Goal: Information Seeking & Learning: Check status

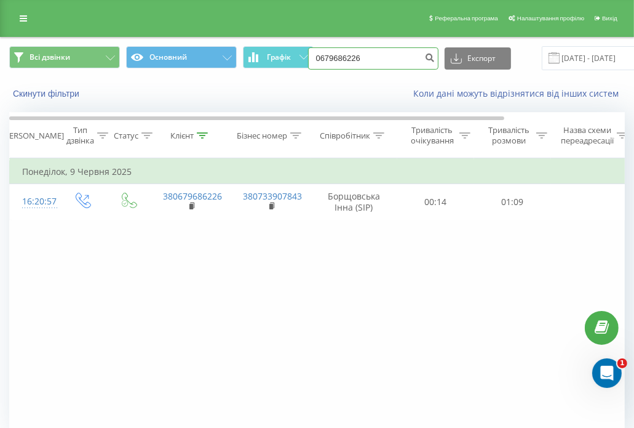
click at [352, 60] on input "0679686226" at bounding box center [373, 58] width 130 height 22
paste input "(093) 795 65 32"
type input "0937956532"
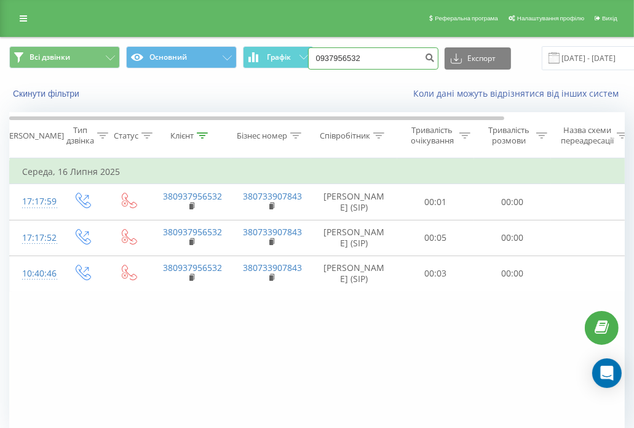
drag, startPoint x: 394, startPoint y: 49, endPoint x: 266, endPoint y: 23, distance: 130.4
click at [266, 23] on div "Реферальна програма Налаштування профілю Вихід Всі дзвінки Основний Графік 0937…" at bounding box center [317, 240] width 634 height 481
paste input "(096) 201 03 95"
type input "0962010395"
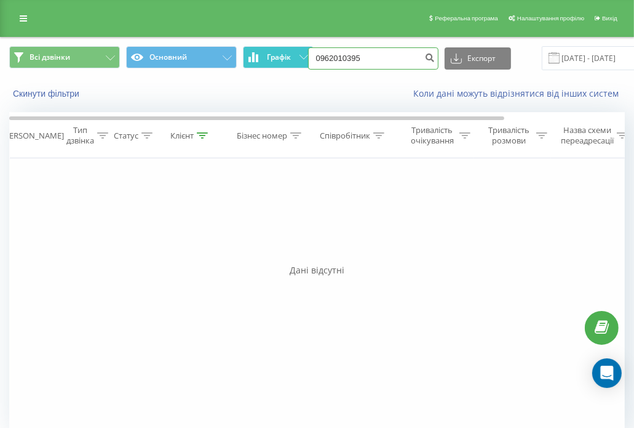
drag, startPoint x: 360, startPoint y: 59, endPoint x: 287, endPoint y: 49, distance: 73.3
click at [287, 49] on div "Всі дзвінки Основний Графік 0962010395 Експорт .csv .xls .xlsx 21.05.2025 - 21.…" at bounding box center [317, 58] width 616 height 24
paste input "(093) 114 59 28"
type input "0931145928"
drag, startPoint x: 378, startPoint y: 65, endPoint x: 261, endPoint y: 44, distance: 118.3
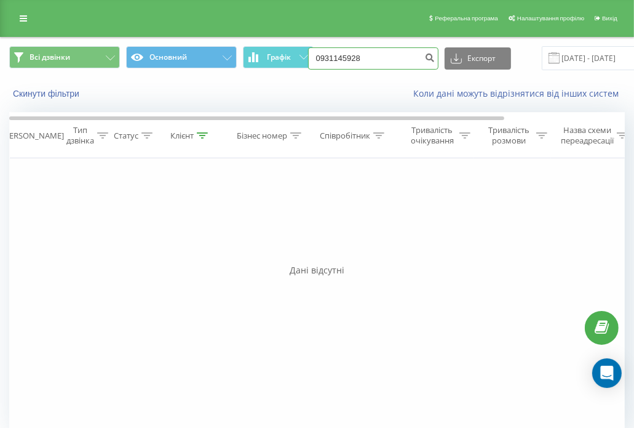
click at [261, 44] on div "Всі дзвінки Основний Графік 0931145928 Експорт .csv .xls .xlsx 21.05.2025 - 21.…" at bounding box center [317, 58] width 633 height 41
paste input "(066) 143 57 44"
type input "0661435744"
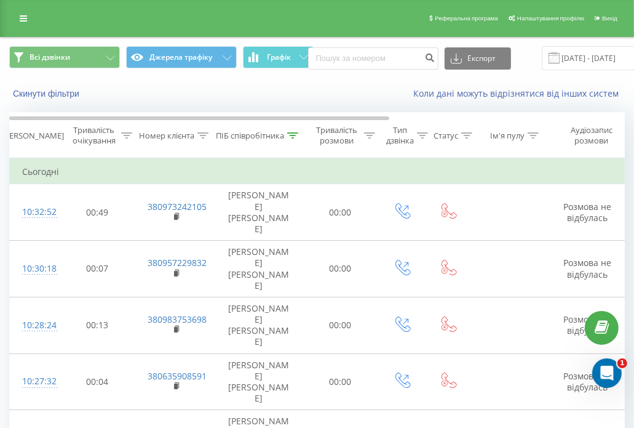
click at [260, 51] on button "Графік" at bounding box center [278, 57] width 71 height 22
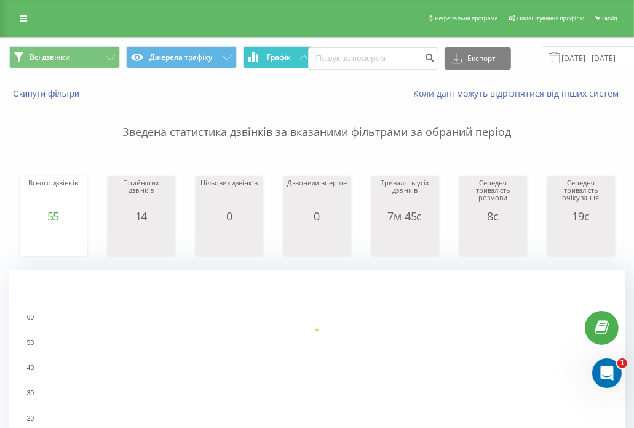
click at [262, 54] on button "Графік" at bounding box center [278, 57] width 71 height 22
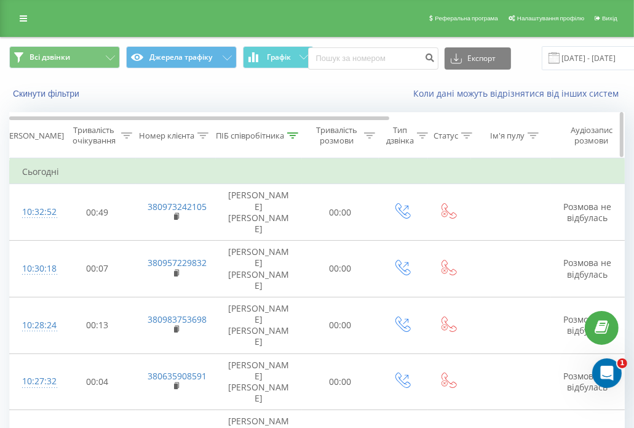
click at [276, 140] on div "ПІБ співробітника" at bounding box center [250, 135] width 68 height 10
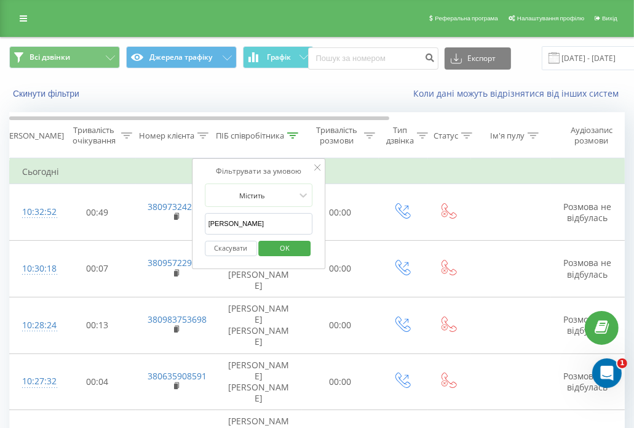
click at [273, 221] on input "кліменко" at bounding box center [259, 224] width 108 height 22
click button "OK" at bounding box center [285, 248] width 52 height 15
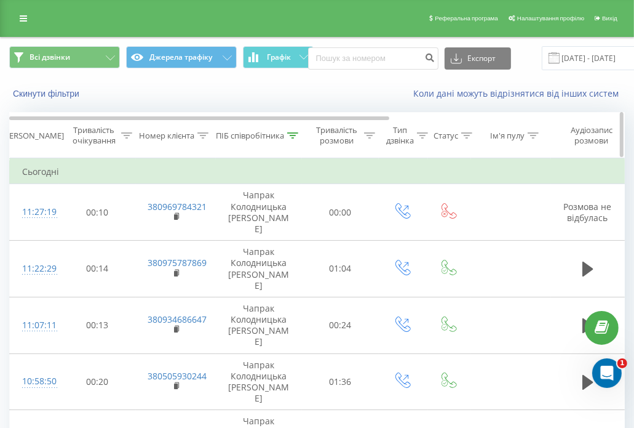
click at [295, 138] on div at bounding box center [292, 135] width 11 height 10
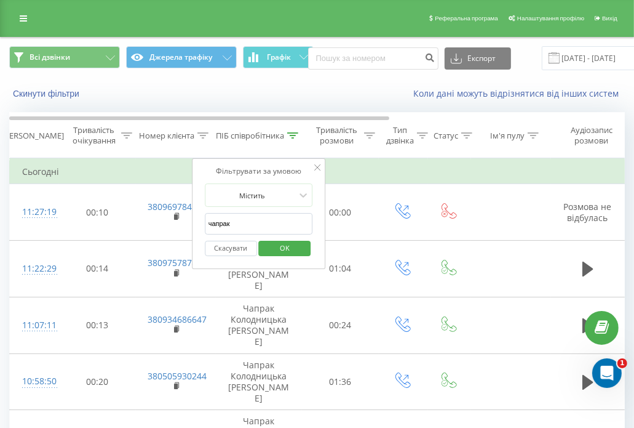
click at [273, 226] on input "чапрак" at bounding box center [259, 224] width 108 height 22
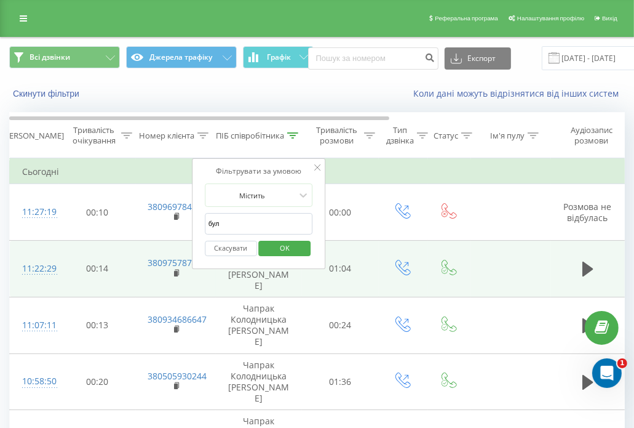
type input "булавинець"
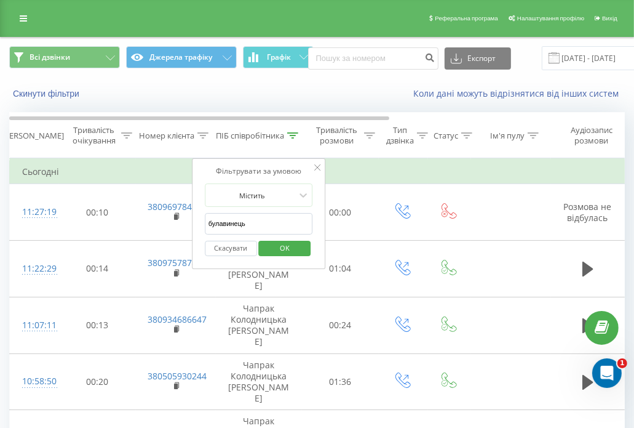
click at [290, 242] on span "OK" at bounding box center [285, 247] width 34 height 19
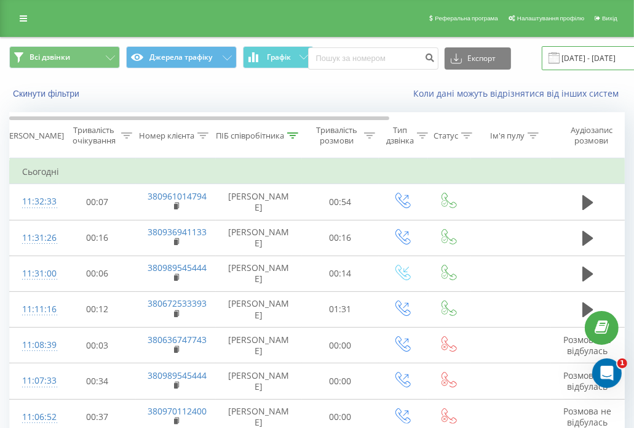
click at [558, 60] on input "21.08.2025 - 21.08.2025" at bounding box center [616, 58] width 149 height 24
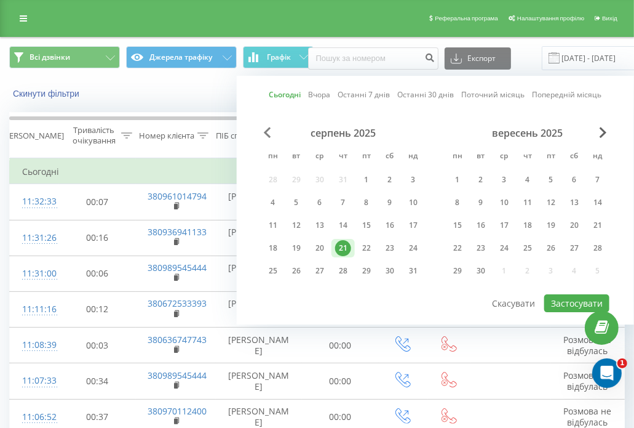
click at [268, 132] on span "Previous Month" at bounding box center [267, 132] width 7 height 11
click at [316, 265] on div "30" at bounding box center [320, 271] width 16 height 16
click at [574, 294] on button "Застосувати" at bounding box center [576, 303] width 65 height 18
type input "30.07.2025 - 30.07.2025"
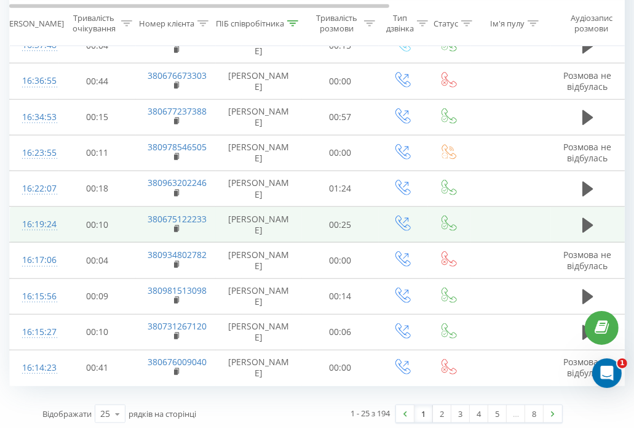
scroll to position [694, 0]
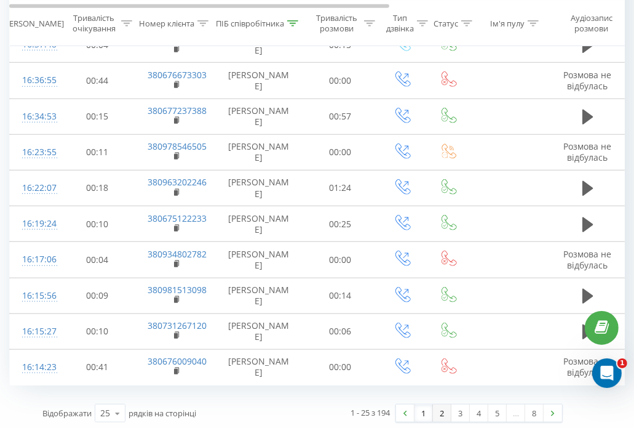
click at [448, 406] on link "2" at bounding box center [442, 412] width 18 height 17
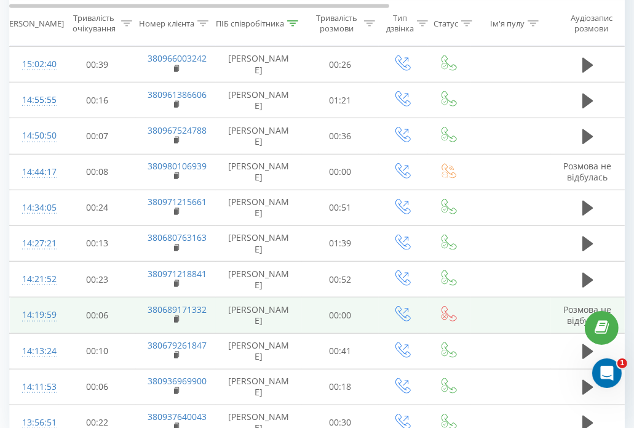
scroll to position [694, 0]
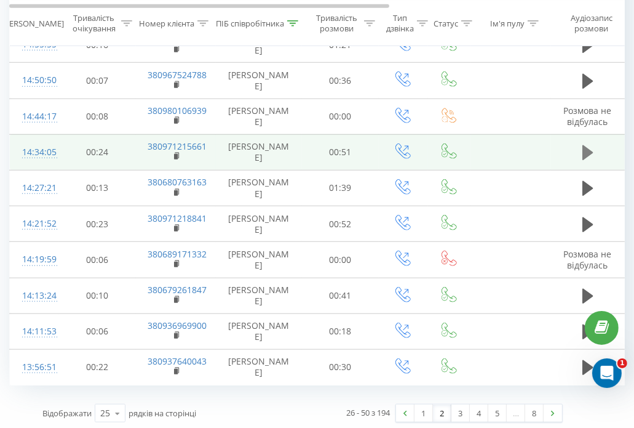
click at [583, 146] on icon at bounding box center [588, 152] width 11 height 15
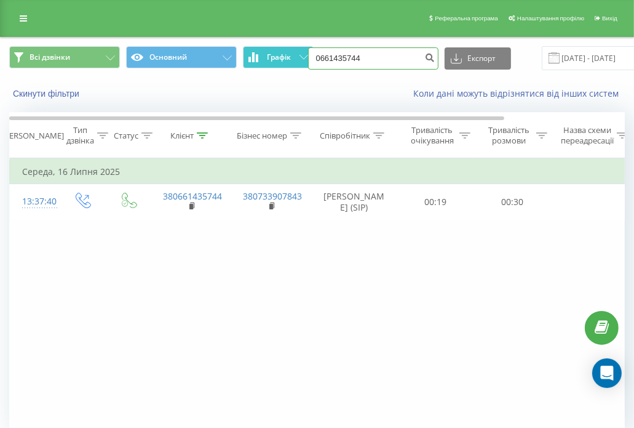
drag, startPoint x: 373, startPoint y: 63, endPoint x: 268, endPoint y: 55, distance: 105.5
click at [268, 55] on div "Всі дзвінки Основний Графік 0661435744 Експорт .csv .xls .xlsx 21.05.2025 - 21.…" at bounding box center [317, 58] width 616 height 24
paste input "(096) 557 50 05"
type input "0965575005"
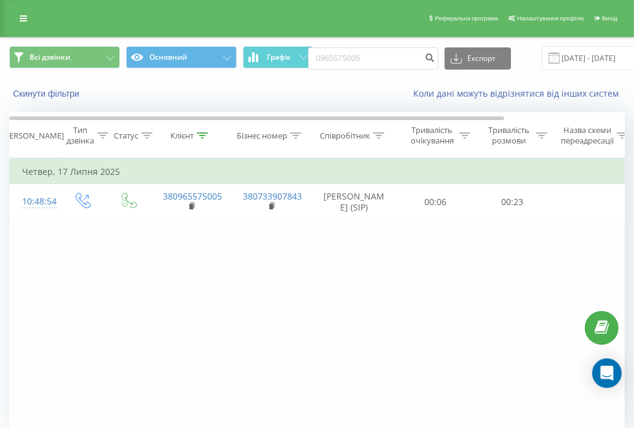
click at [92, 321] on div "Фільтрувати за умовою Дорівнює Введіть значення Скасувати OK Фільтрувати за умо…" at bounding box center [317, 296] width 616 height 277
click at [366, 56] on input "0965575005" at bounding box center [373, 58] width 130 height 22
paste input "(098) 105 62 44"
type input "0981056244"
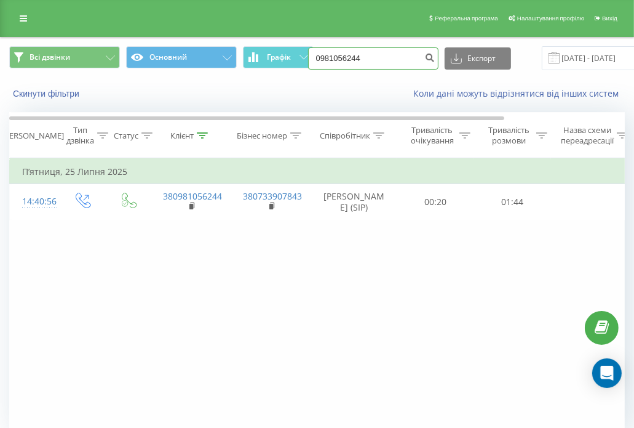
drag, startPoint x: 383, startPoint y: 51, endPoint x: 241, endPoint y: 37, distance: 142.8
click at [241, 38] on div "Всі дзвінки Основний Графік 0981056244 Експорт .csv .xls .xlsx 21.05.2025 - 21.…" at bounding box center [317, 58] width 633 height 41
paste input "(067) 567 93 1"
type input "0675679314"
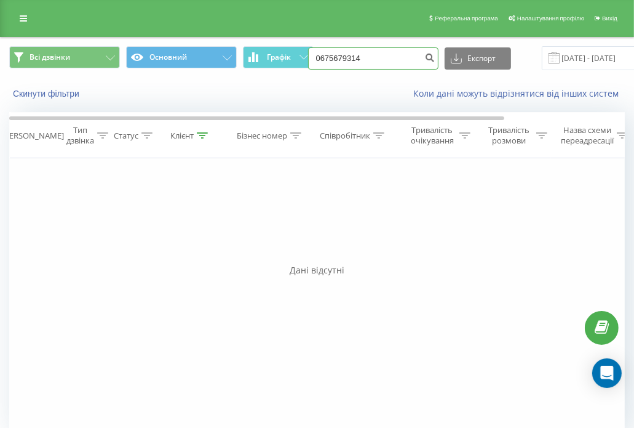
click at [375, 56] on input "0675679314" at bounding box center [373, 58] width 130 height 22
click at [376, 56] on input "0675679314" at bounding box center [373, 58] width 130 height 22
paste input "(067) 395 36 59"
type input "0673953659"
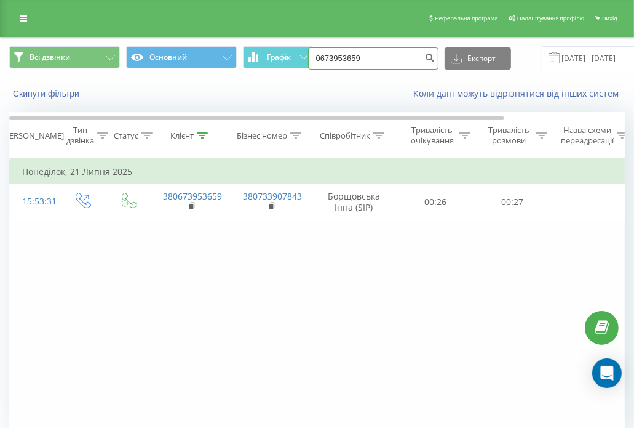
click at [388, 66] on input "0673953659" at bounding box center [373, 58] width 130 height 22
paste input "(050) 395 10 23"
type input "0503951023"
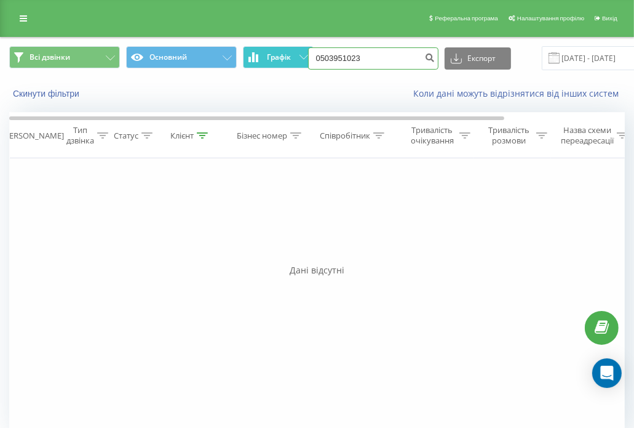
drag, startPoint x: 362, startPoint y: 58, endPoint x: 281, endPoint y: 57, distance: 81.8
click at [281, 57] on div "Всі дзвінки Основний Графік 0503951023 Експорт .csv .xls .xlsx [DATE] - [DATE]" at bounding box center [317, 58] width 616 height 24
paste input "971215661"
type input "0971215661"
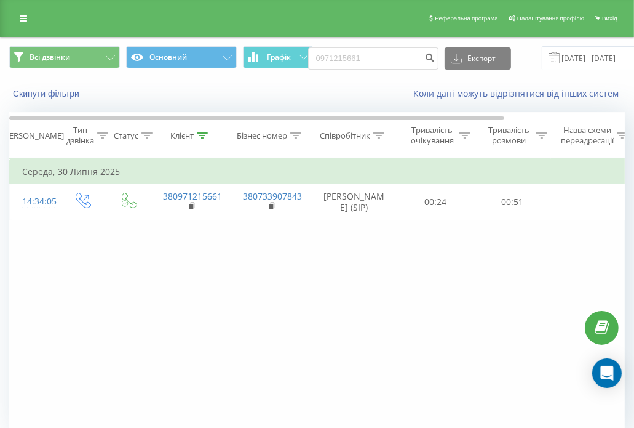
drag, startPoint x: 117, startPoint y: 248, endPoint x: 79, endPoint y: 271, distance: 44.4
click at [79, 271] on div "Фільтрувати за умовою Дорівнює Введіть значення Скасувати OK Фільтрувати за умо…" at bounding box center [317, 296] width 616 height 277
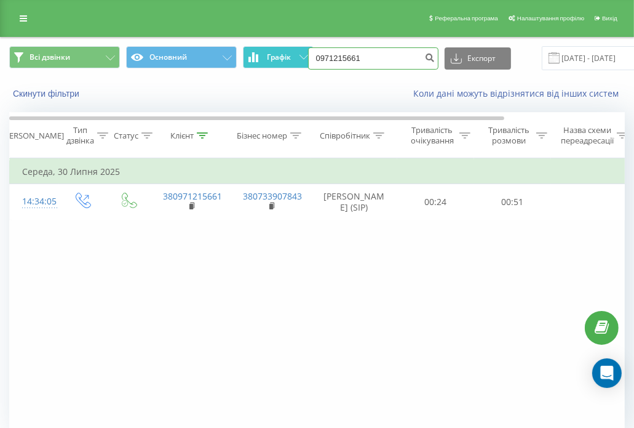
drag, startPoint x: 357, startPoint y: 51, endPoint x: 243, endPoint y: 66, distance: 114.9
click at [243, 66] on div "Всі дзвінки Основний Графік 0971215661 Експорт .csv .xls .xlsx 21.05.2025 - 21.…" at bounding box center [317, 58] width 616 height 24
paste input "(098) 323 20 97"
type input "0983232097"
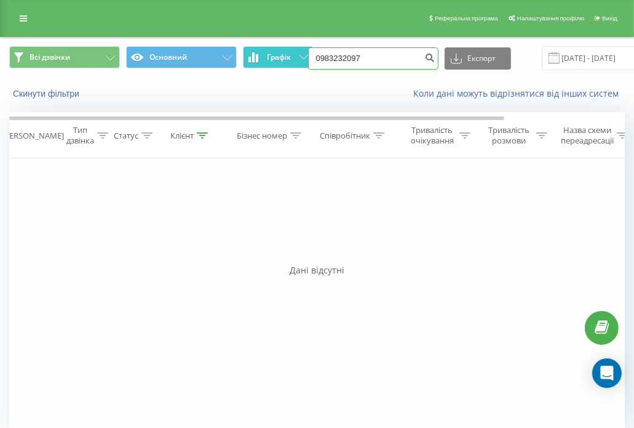
drag, startPoint x: 374, startPoint y: 58, endPoint x: 288, endPoint y: 55, distance: 86.2
click at [288, 55] on div "Всі дзвінки Основний Графік 0983232097 Експорт .csv .xls .xlsx 21.05.2025 - 21.…" at bounding box center [317, 58] width 616 height 24
paste input "507222285"
type input "0507222285"
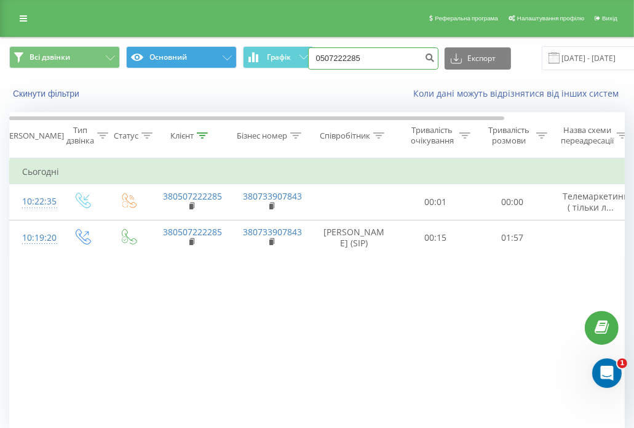
drag, startPoint x: 383, startPoint y: 58, endPoint x: 178, endPoint y: 66, distance: 205.0
click at [178, 66] on div "Всі дзвінки Основний Графік 0507222285 Експорт .csv .xls .xlsx [DATE] - [DATE]" at bounding box center [317, 58] width 616 height 24
paste input "[PHONE_NUMBER]"
type input "0988956498"
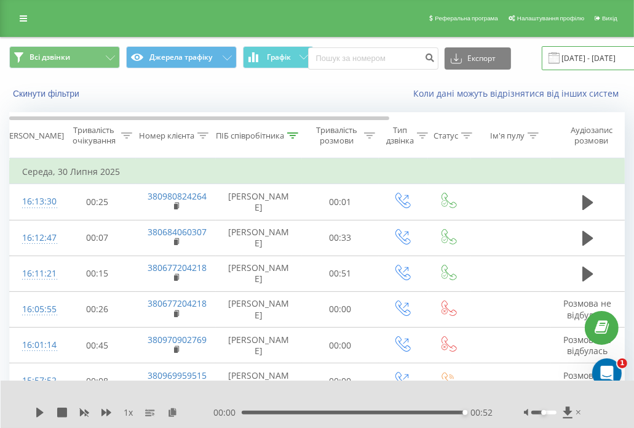
click at [570, 65] on input "30.07.2025 - 30.07.2025" at bounding box center [616, 58] width 149 height 24
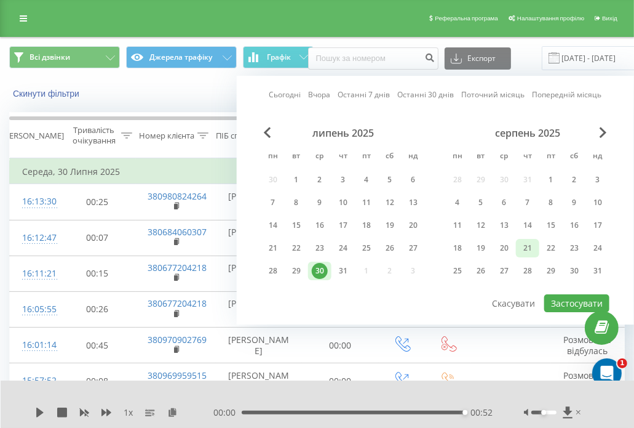
click at [523, 248] on div "21" at bounding box center [528, 248] width 16 height 16
click at [561, 300] on button "Застосувати" at bounding box center [576, 303] width 65 height 18
type input "21.08.2025 - 21.08.2025"
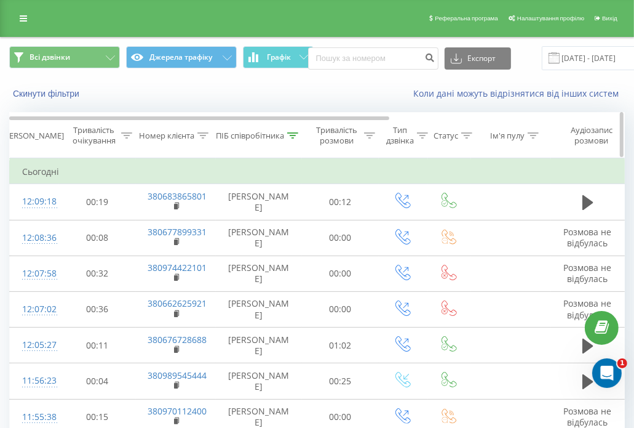
click at [289, 137] on icon at bounding box center [292, 135] width 11 height 6
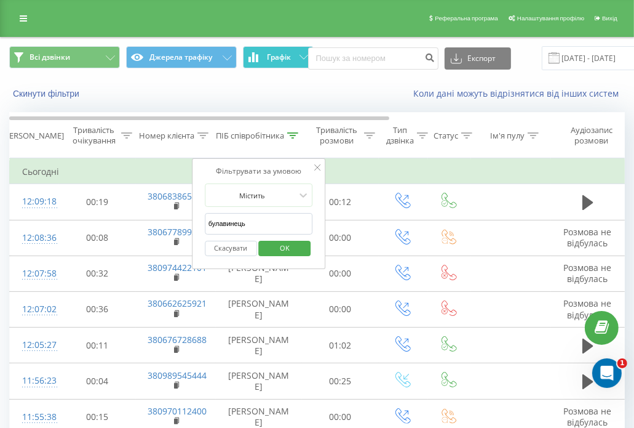
click at [290, 54] on span "Графік" at bounding box center [279, 57] width 24 height 9
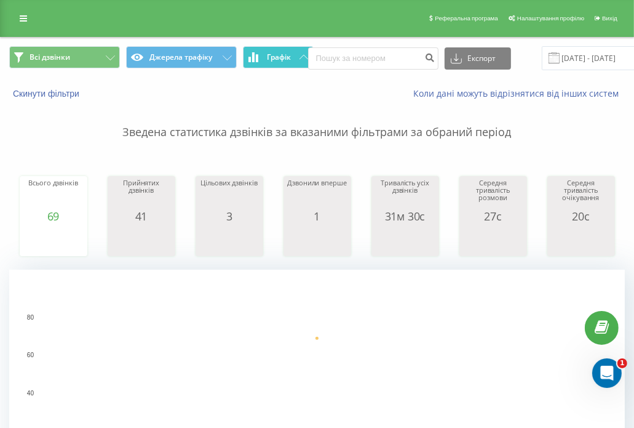
click at [290, 54] on span "Графік" at bounding box center [279, 57] width 24 height 9
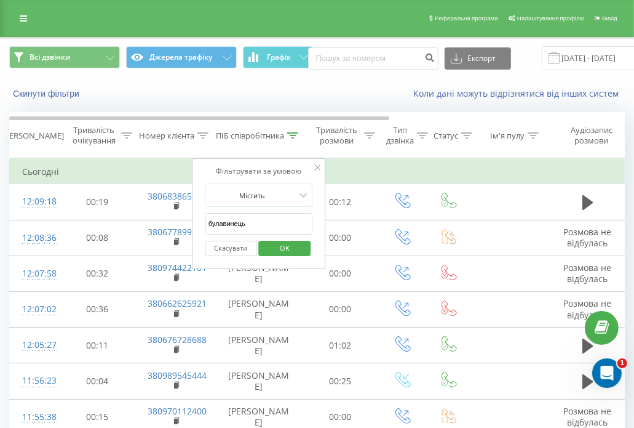
click at [278, 221] on input "булавинець" at bounding box center [259, 224] width 108 height 22
type input "кліменко"
click at [276, 251] on span "OK" at bounding box center [285, 247] width 34 height 19
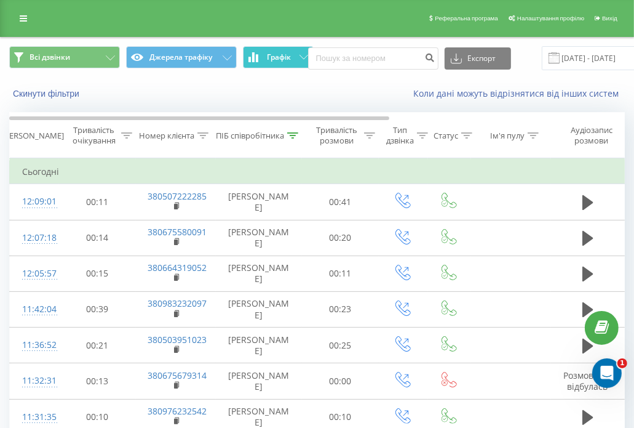
click at [269, 61] on span "Графік" at bounding box center [279, 57] width 24 height 9
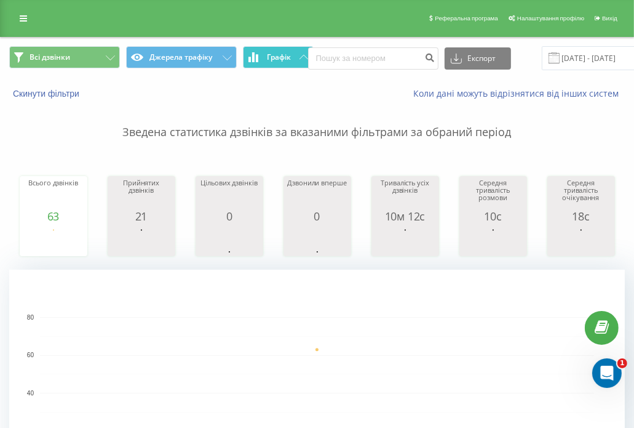
click at [269, 61] on span "Графік" at bounding box center [279, 57] width 24 height 9
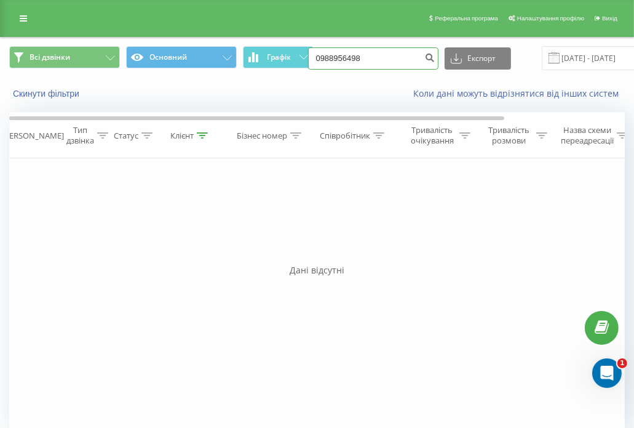
drag, startPoint x: 369, startPoint y: 54, endPoint x: 276, endPoint y: 44, distance: 92.7
click at [276, 44] on div "Всі дзвінки Основний Графік 0988956498 Експорт .csv .xls .xlsx 21.05.2025 - 21.…" at bounding box center [317, 58] width 633 height 41
paste input "(095) 717 21 34"
type input "0957172134"
drag, startPoint x: 371, startPoint y: 54, endPoint x: 231, endPoint y: 44, distance: 140.6
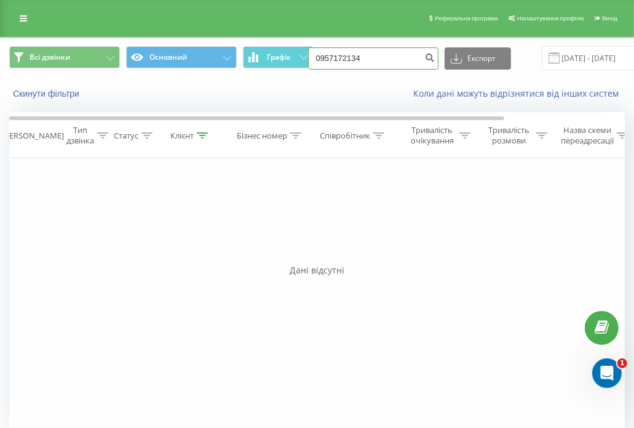
click at [231, 44] on div "Всі дзвінки Основний Графік 0957172134 Експорт .csv .xls .xlsx 21.05.2025 - 21.…" at bounding box center [317, 58] width 633 height 41
paste input "(093) 844 92 07"
type input "0938449207"
drag, startPoint x: 377, startPoint y: 60, endPoint x: 263, endPoint y: 49, distance: 114.3
click at [263, 49] on div "Всі дзвінки Основний Графік 0938449207 Експорт .csv .xls .xlsx 21.05.2025 - 21.…" at bounding box center [317, 58] width 616 height 24
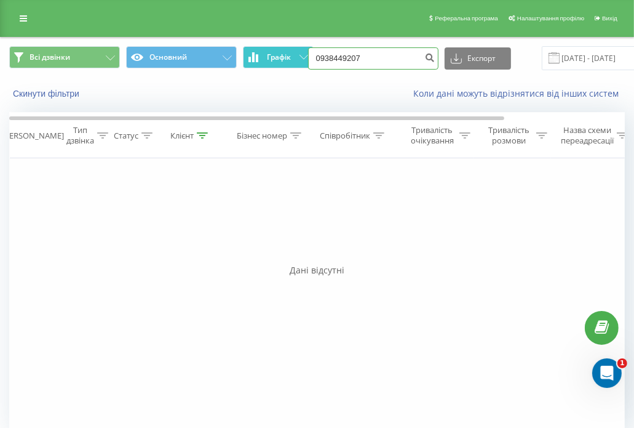
paste input "(097) 237 37 55"
type input "0972373755"
drag, startPoint x: 363, startPoint y: 57, endPoint x: 212, endPoint y: 68, distance: 151.2
click at [212, 68] on div "Всі дзвінки Основний Графік 0972373755 Експорт .csv .xls .xlsx [DATE] - [DATE]" at bounding box center [317, 58] width 616 height 24
paste input "[PHONE_NUMBER]"
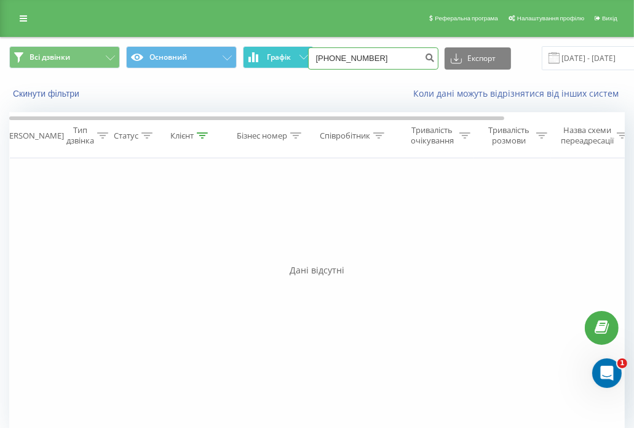
drag, startPoint x: 378, startPoint y: 60, endPoint x: 266, endPoint y: 56, distance: 112.1
click at [266, 56] on div "Всі дзвінки Основний Графік [PHONE_NUMBER] Експорт .csv .xls .xlsx [DATE] - [DA…" at bounding box center [317, 58] width 616 height 24
paste input "380992704066"
click at [325, 60] on input "380992704066" at bounding box center [373, 58] width 130 height 22
type input "0992704066"
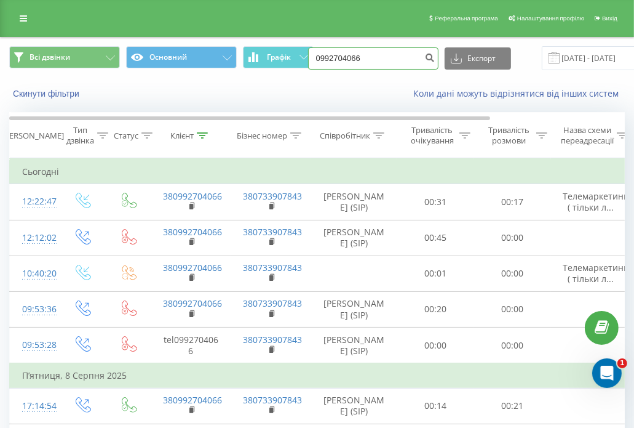
click at [376, 62] on input "0992704066" at bounding box center [373, 58] width 130 height 22
paste input "(063) 371 69 18"
type input "0633716918"
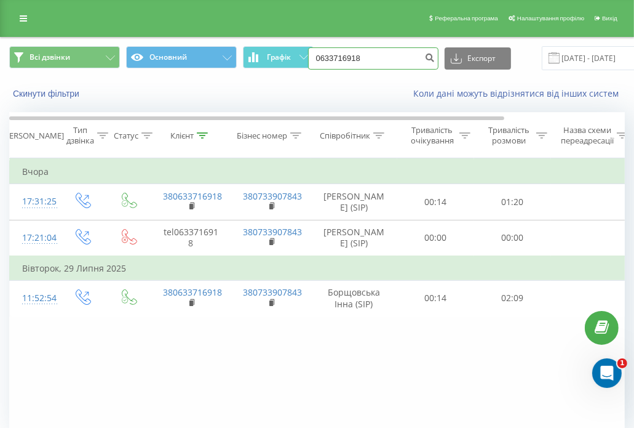
click at [369, 58] on input "0633716918" at bounding box center [373, 58] width 130 height 22
paste input "(095) 440 83 54"
type input "0954408354"
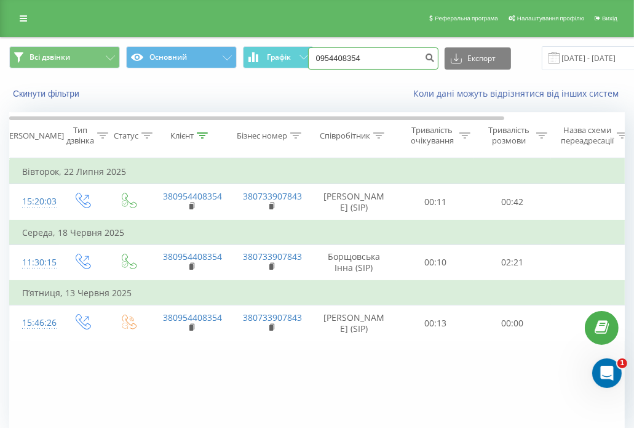
drag, startPoint x: 368, startPoint y: 51, endPoint x: 274, endPoint y: 43, distance: 93.9
click at [274, 43] on div "Всі дзвінки Основний Графік 0954408354 Експорт .csv .xls .xlsx 21.05.2025 - 21.…" at bounding box center [317, 58] width 633 height 41
paste input "(098) 855 79 0"
type input "0988557904"
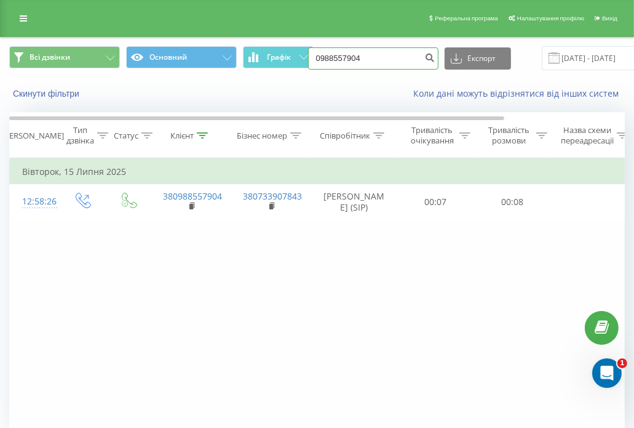
click at [370, 47] on input "0988557904" at bounding box center [373, 58] width 130 height 22
paste input "[PHONE_NUMBER]"
type input "0676339568"
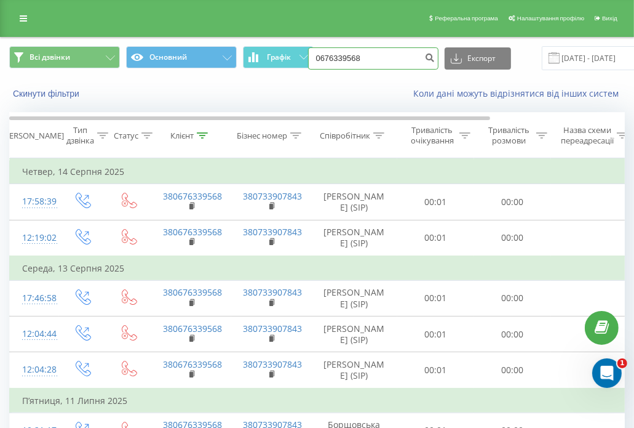
click at [381, 54] on input "0676339568" at bounding box center [373, 58] width 130 height 22
paste input "(067) 992 05 73"
type input "0679920573"
